Goal: Navigation & Orientation: Find specific page/section

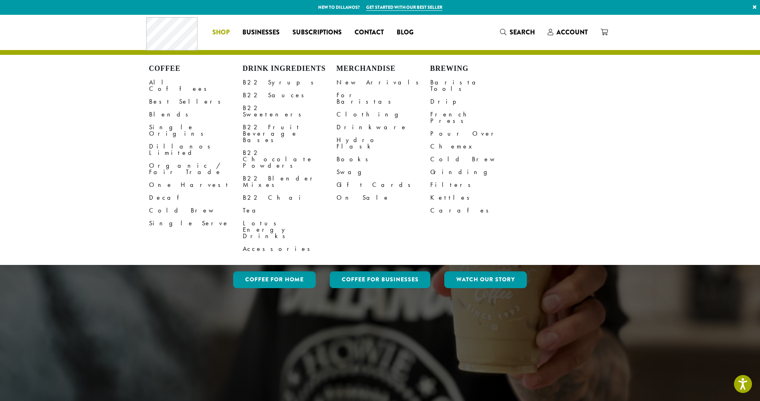
drag, startPoint x: 454, startPoint y: 68, endPoint x: 447, endPoint y: 73, distance: 8.3
click at [454, 68] on h4 "Brewing" at bounding box center [477, 69] width 94 height 9
click at [436, 78] on link "Barista Tools" at bounding box center [477, 85] width 94 height 19
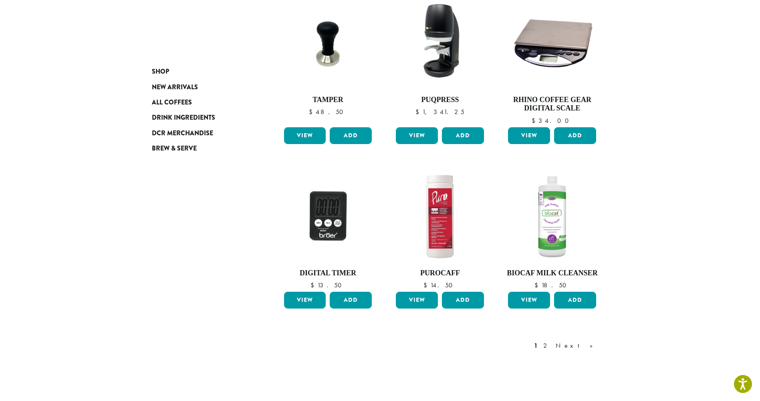
scroll to position [521, 0]
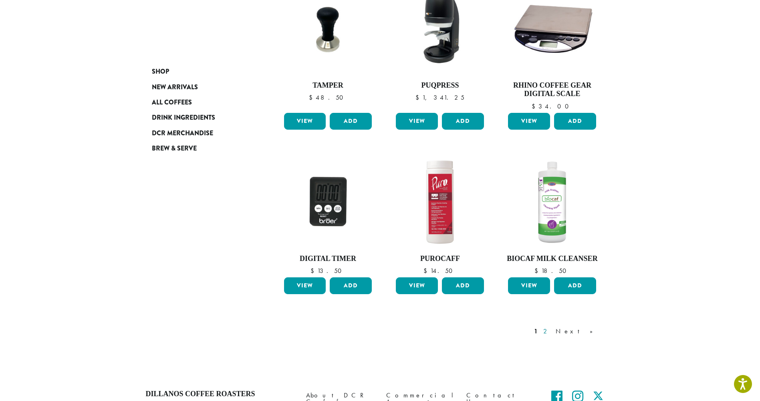
click at [552, 329] on link "2" at bounding box center [547, 332] width 10 height 10
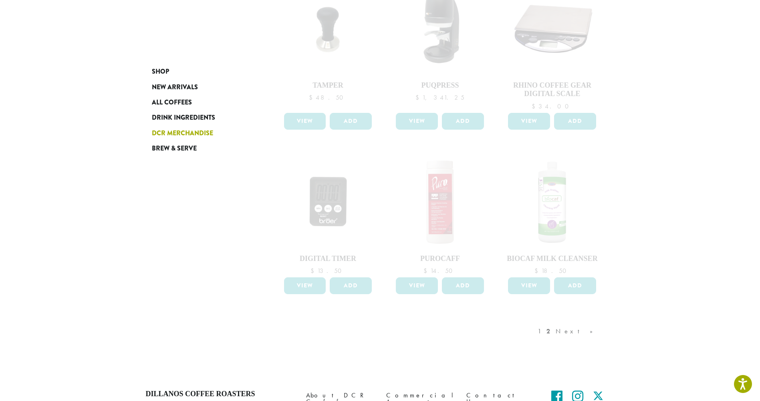
click at [178, 133] on span "DCR Merchandise" at bounding box center [182, 134] width 61 height 10
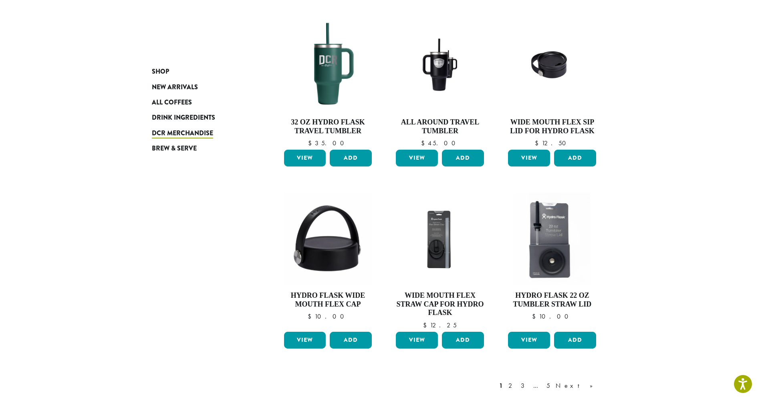
scroll to position [633, 0]
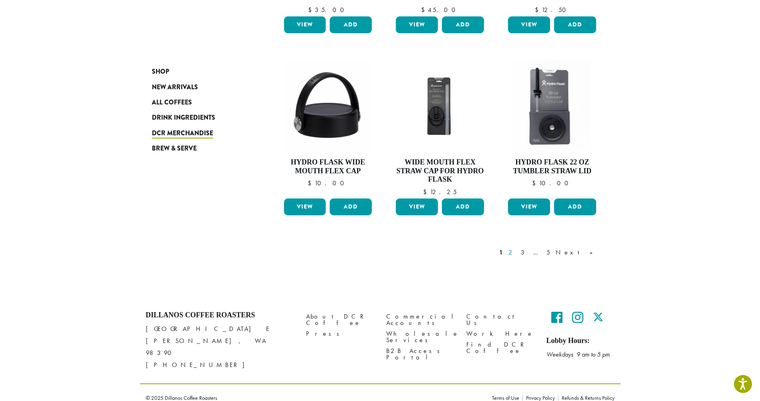
click at [517, 252] on link "2" at bounding box center [512, 253] width 10 height 10
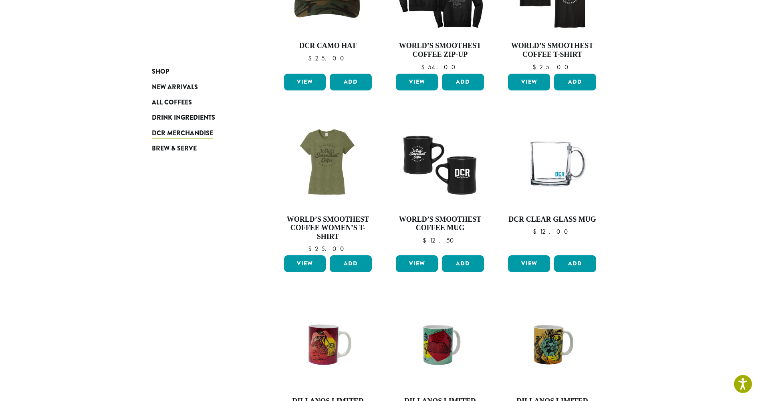
scroll to position [609, 0]
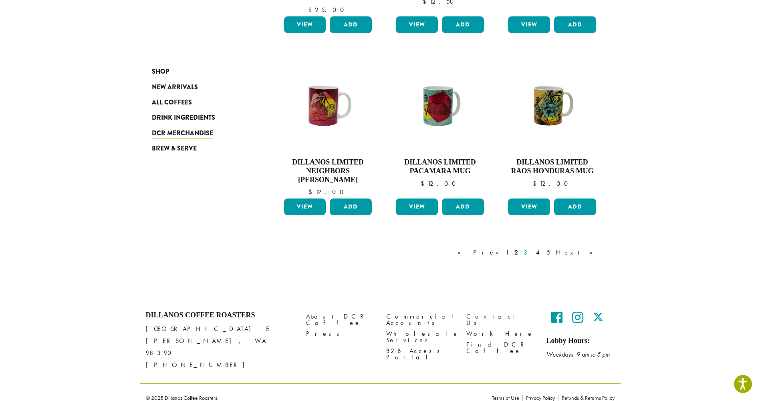
click at [532, 250] on link "3" at bounding box center [527, 253] width 10 height 10
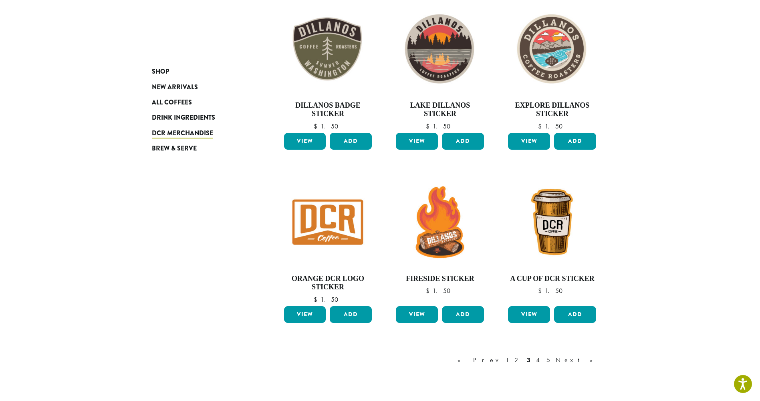
scroll to position [490, 0]
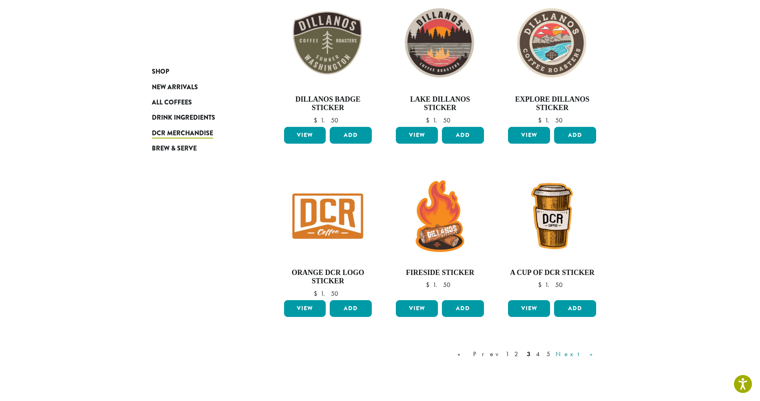
click at [587, 359] on link "Next »" at bounding box center [577, 355] width 46 height 10
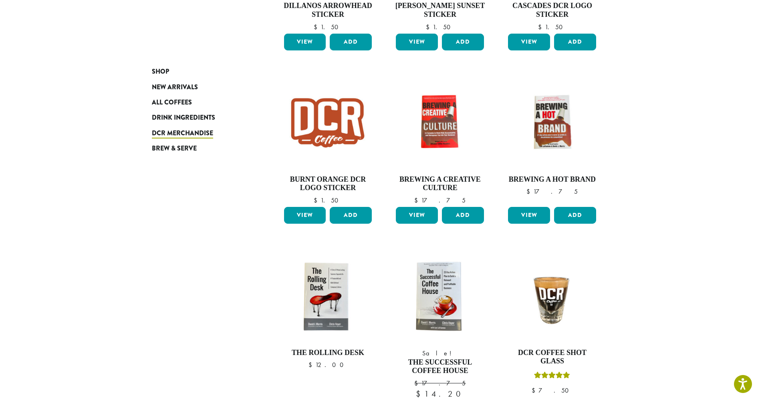
scroll to position [613, 0]
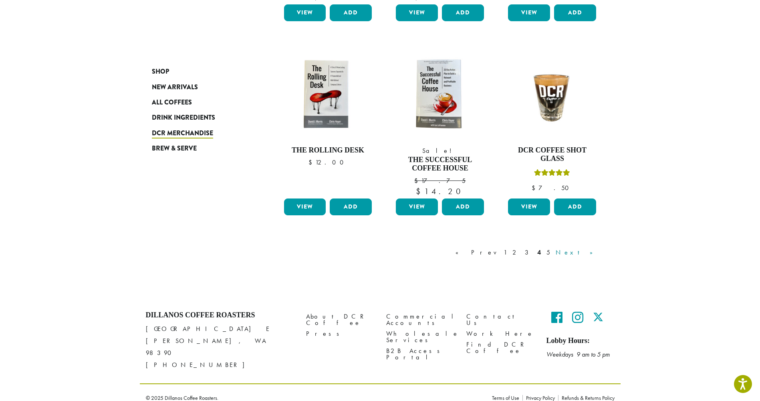
click at [593, 257] on link "Next »" at bounding box center [577, 253] width 46 height 10
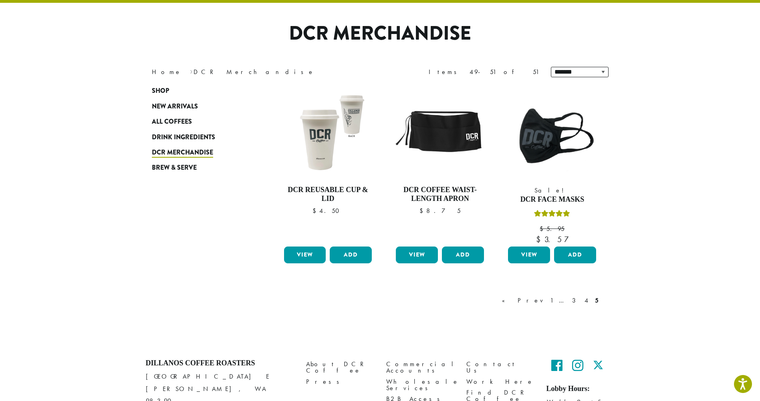
scroll to position [49, 0]
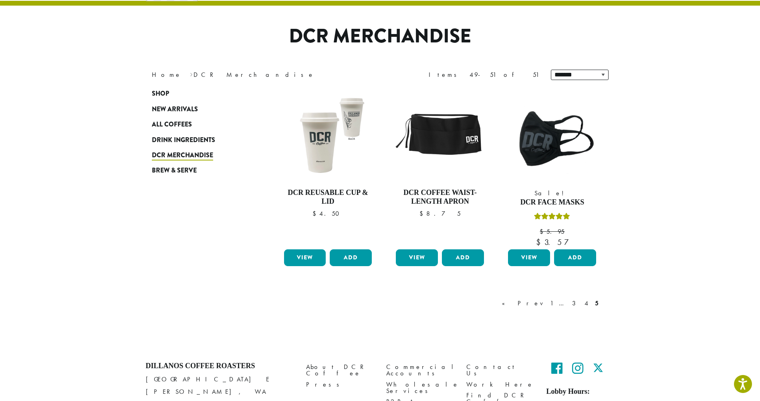
click at [655, 205] on section "**********" at bounding box center [380, 158] width 760 height 384
